Goal: Register for event/course

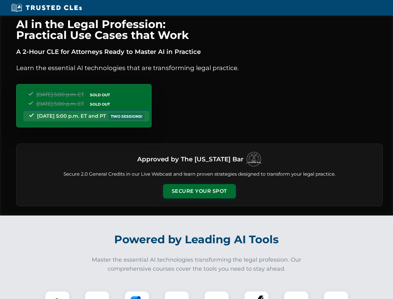
click at [199, 191] on button "Secure Your Spot" at bounding box center [199, 191] width 73 height 14
click at [57, 295] on img at bounding box center [57, 303] width 18 height 18
click at [97, 295] on div at bounding box center [97, 302] width 25 height 25
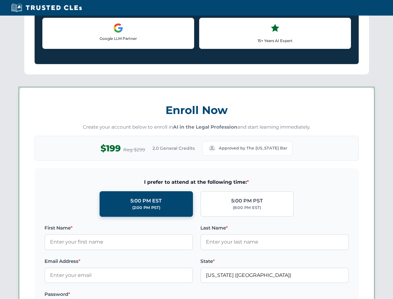
click at [177, 295] on label "Password *" at bounding box center [118, 293] width 148 height 7
